Goal: Task Accomplishment & Management: Use online tool/utility

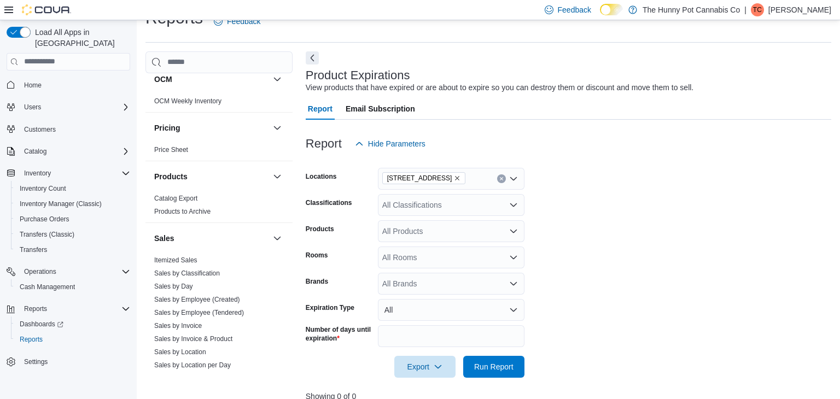
scroll to position [398, 0]
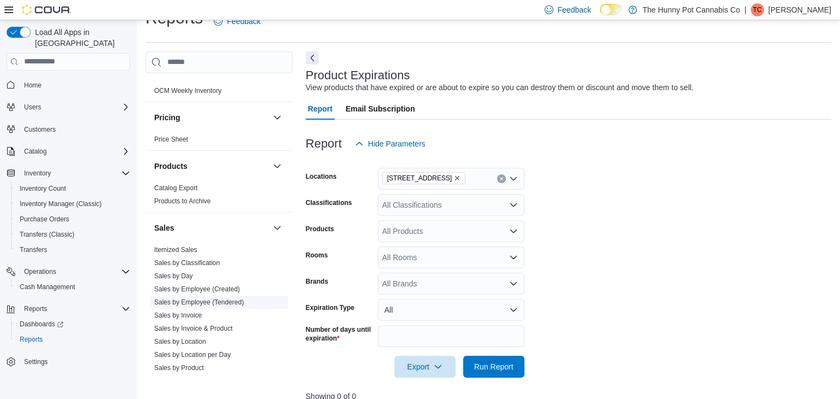
click at [205, 299] on link "Sales by Employee (Tendered)" at bounding box center [199, 303] width 90 height 8
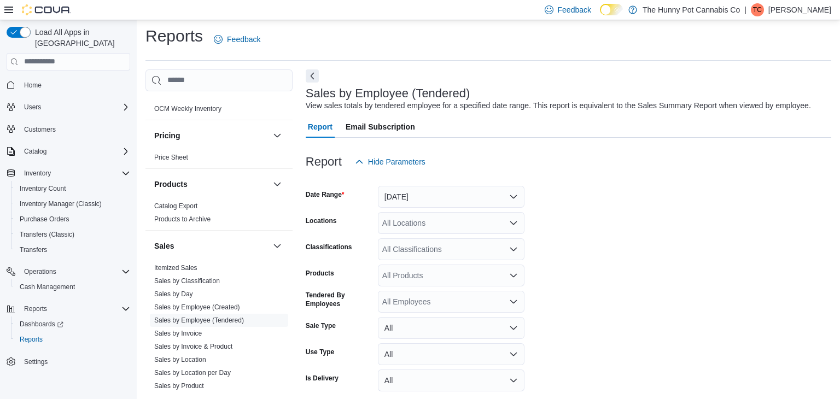
scroll to position [25, 0]
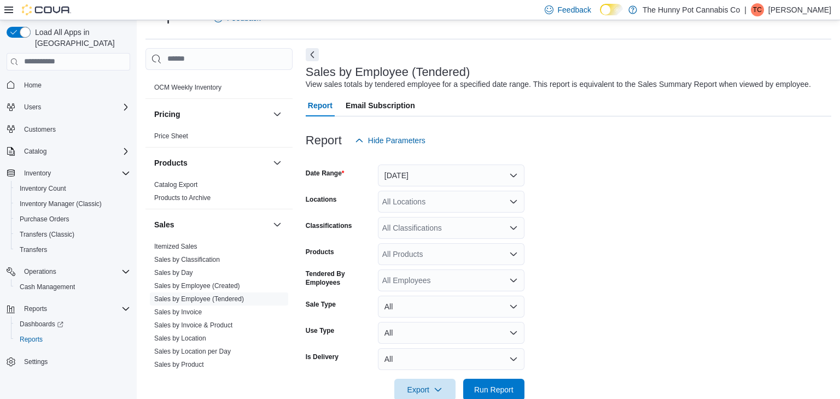
click at [459, 200] on div "All Locations" at bounding box center [451, 202] width 147 height 22
type input "***"
click at [462, 218] on span "[STREET_ADDRESS]" at bounding box center [444, 219] width 75 height 11
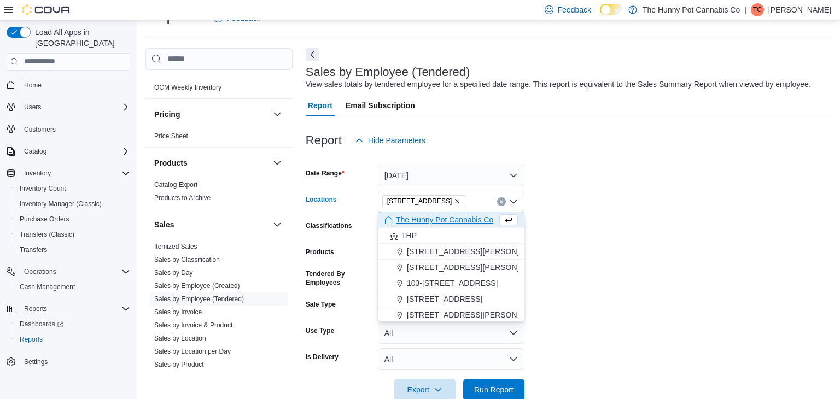
click at [711, 224] on form "Date Range [DATE] Locations [STREET_ADDRESS] Selected. [STREET_ADDRESS] Press B…" at bounding box center [568, 275] width 525 height 249
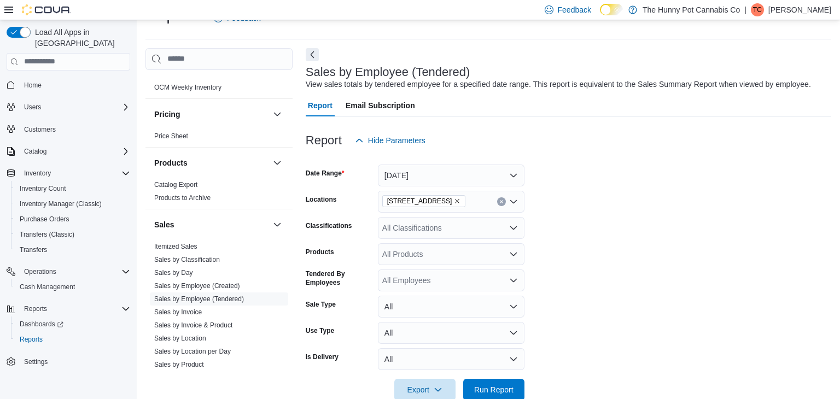
scroll to position [48, 0]
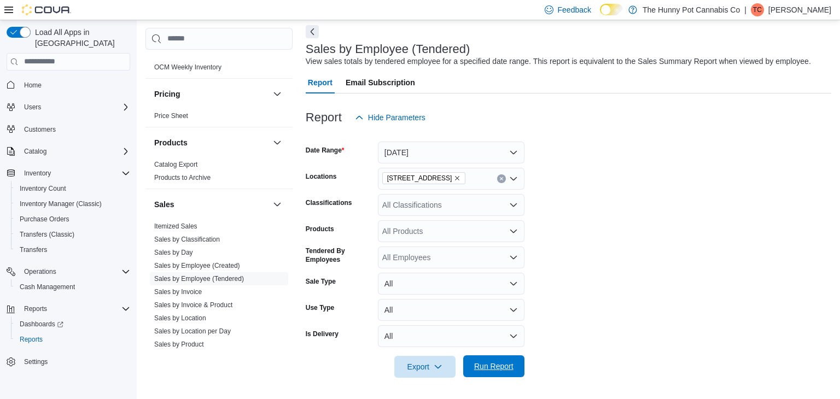
click at [502, 367] on span "Run Report" at bounding box center [493, 366] width 39 height 11
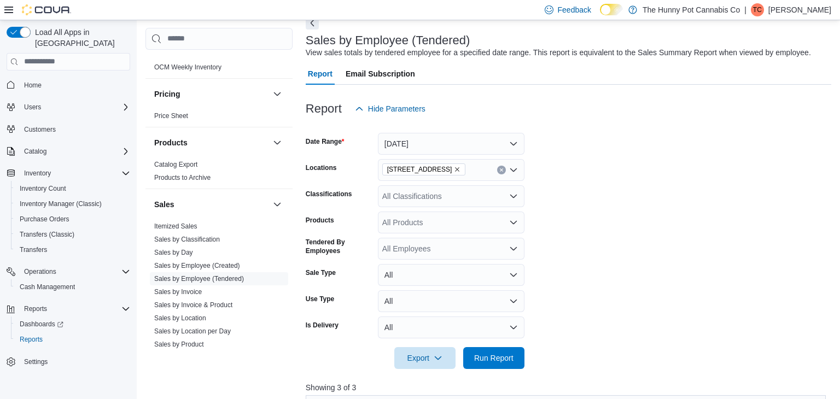
scroll to position [56, 0]
click at [494, 143] on button "[DATE]" at bounding box center [451, 144] width 147 height 22
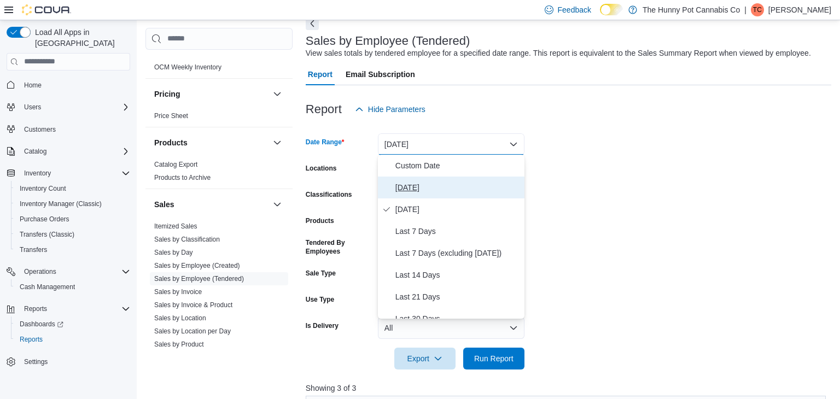
click at [438, 185] on span "[DATE]" at bounding box center [457, 187] width 125 height 13
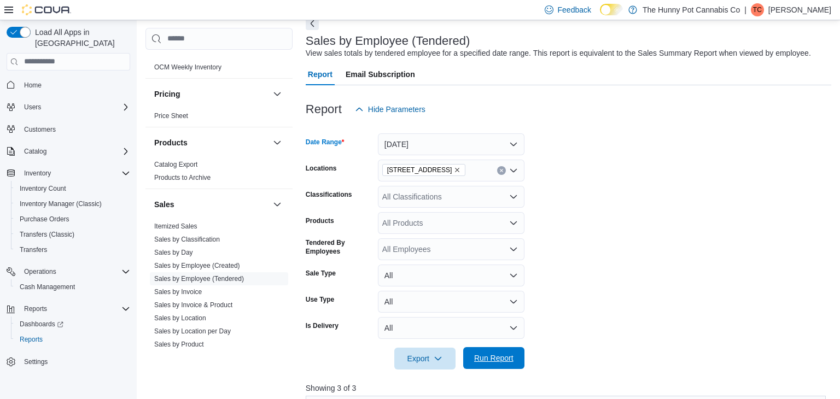
click at [474, 361] on span "Run Report" at bounding box center [493, 358] width 39 height 11
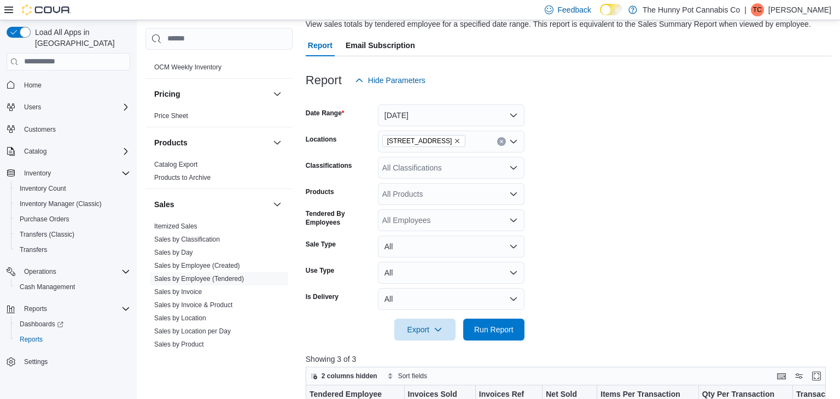
scroll to position [86, 0]
click at [511, 325] on span "Run Report" at bounding box center [493, 328] width 39 height 11
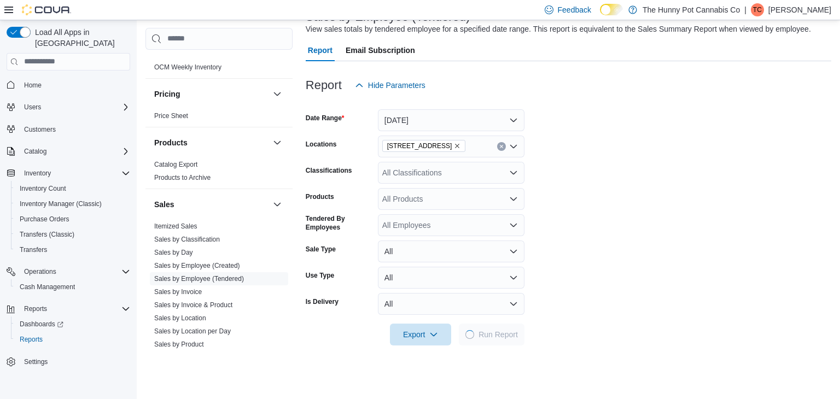
scroll to position [25, 0]
